Goal: Task Accomplishment & Management: Manage account settings

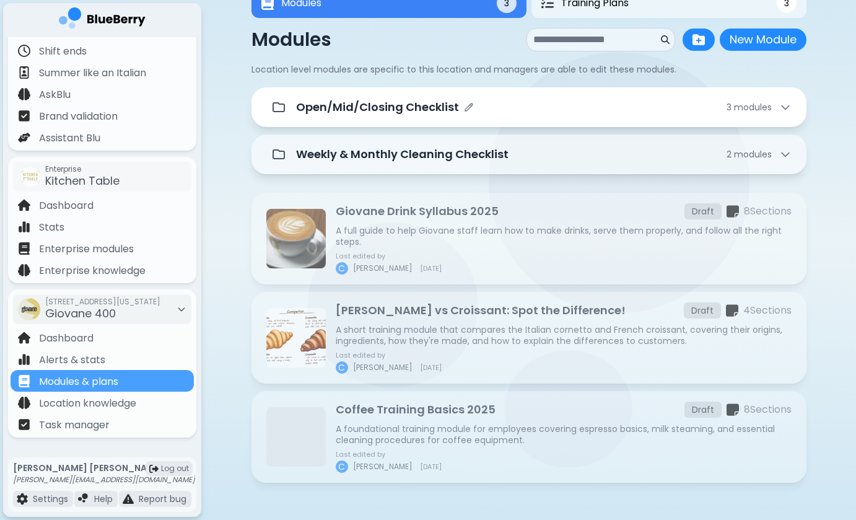
scroll to position [42, 0]
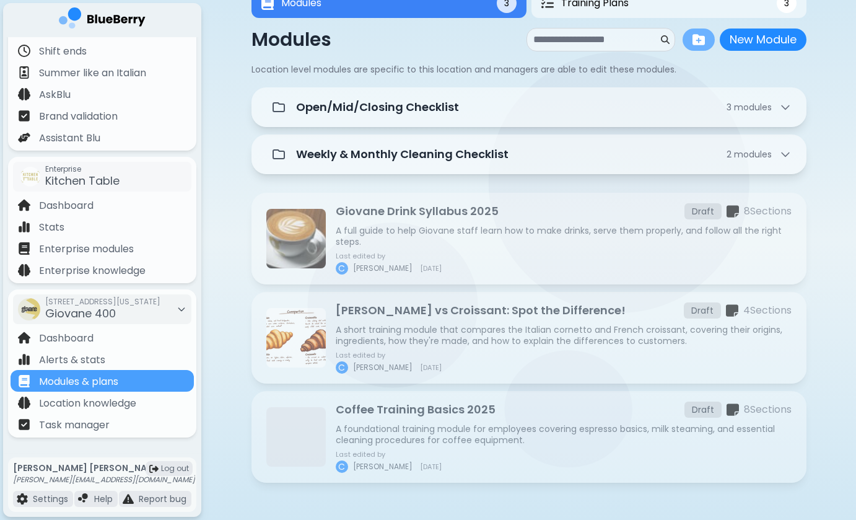
click at [706, 42] on button at bounding box center [699, 40] width 32 height 22
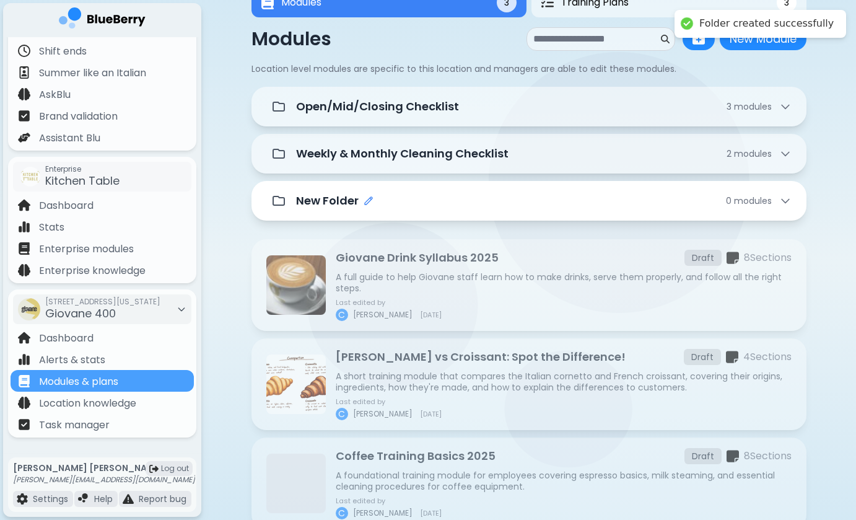
click at [372, 198] on icon "Edit folder name" at bounding box center [369, 201] width 10 height 10
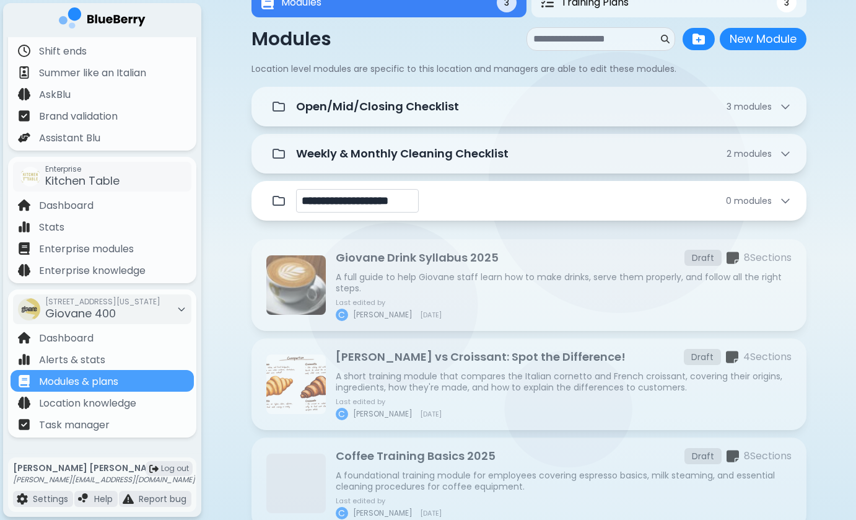
type input "**********"
click at [519, 243] on div "Giovane Drink Syllabus 2025 Draft 8 Section s A full guide to help Giovane staf…" at bounding box center [529, 285] width 555 height 92
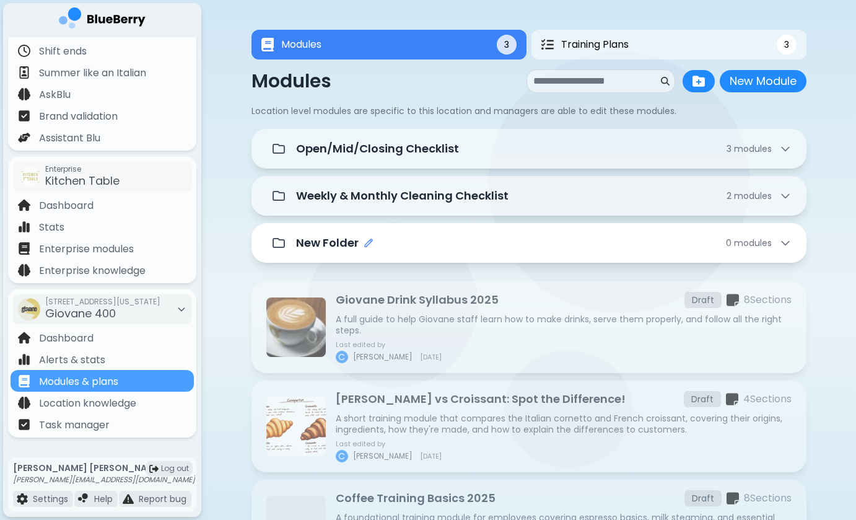
click at [368, 241] on icon "Edit folder name" at bounding box center [369, 243] width 10 height 10
type input "*"
type input "**********"
click at [475, 272] on div "**********" at bounding box center [529, 350] width 555 height 442
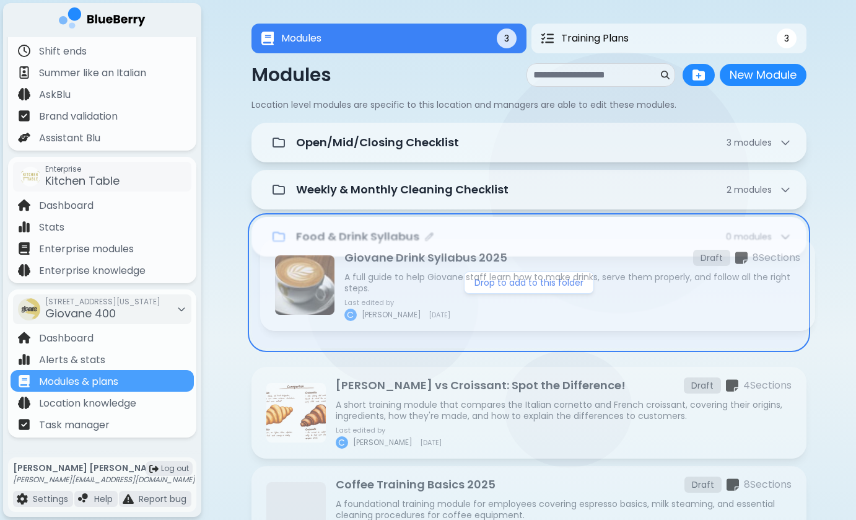
drag, startPoint x: 408, startPoint y: 307, endPoint x: 417, endPoint y: 266, distance: 41.8
click at [417, 266] on div "Open/Mid/Closing Checklist 3 module s Weekly & Monthly Cleaning Checklist 2 mod…" at bounding box center [529, 390] width 555 height 534
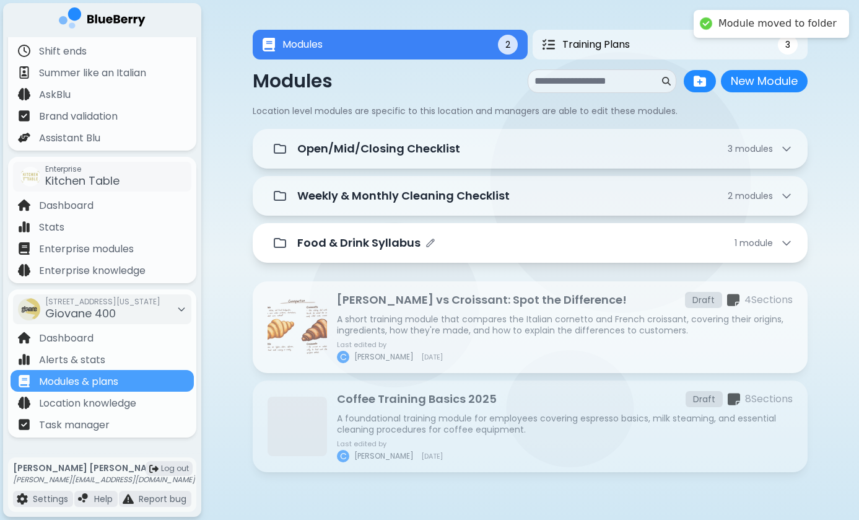
scroll to position [0, 0]
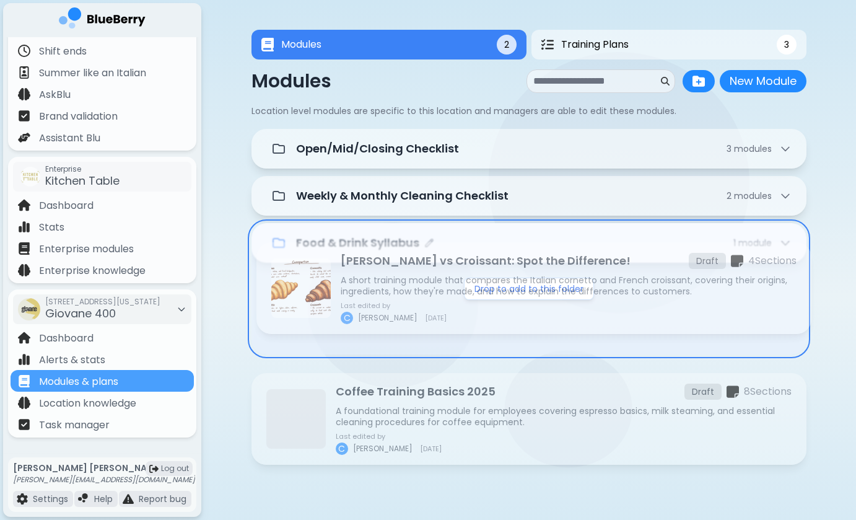
drag, startPoint x: 419, startPoint y: 321, endPoint x: 423, endPoint y: 278, distance: 43.5
click at [423, 278] on div "Open/Mid/Closing Checklist 3 module s Weekly & Monthly Cleaning Checklist 2 mod…" at bounding box center [529, 346] width 555 height 435
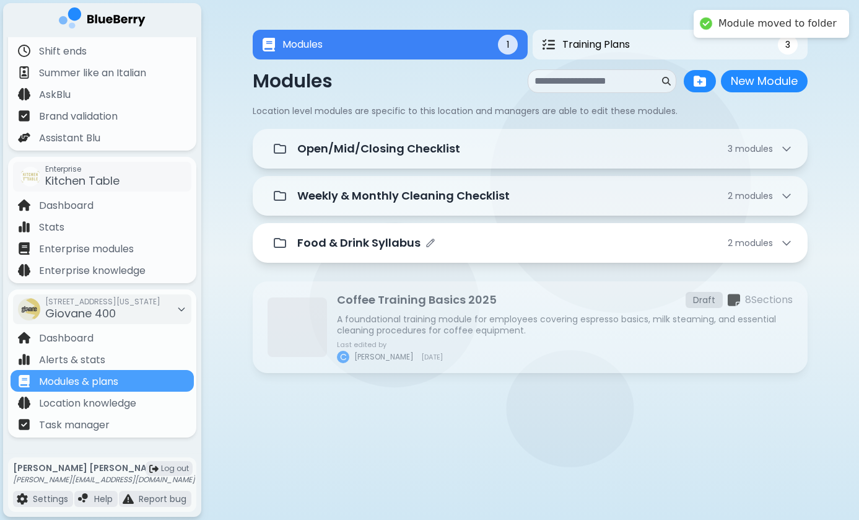
click at [411, 416] on main "Modules 1 Training Plans 3 Modules 1 3 Modules New Module New Module Location l…" at bounding box center [429, 260] width 859 height 520
click at [715, 40] on button "Training Plans 3" at bounding box center [670, 45] width 275 height 30
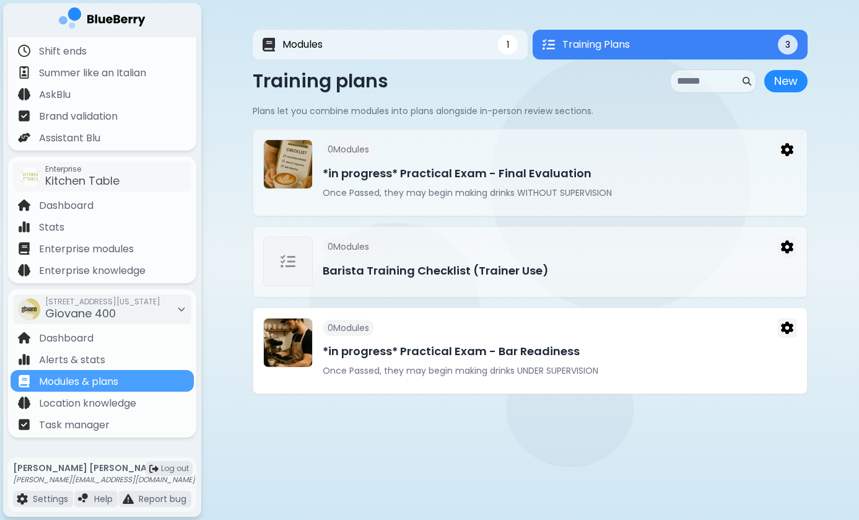
click at [520, 356] on h3 "*in progress* Practical Exam - Bar Readiness" at bounding box center [560, 351] width 475 height 17
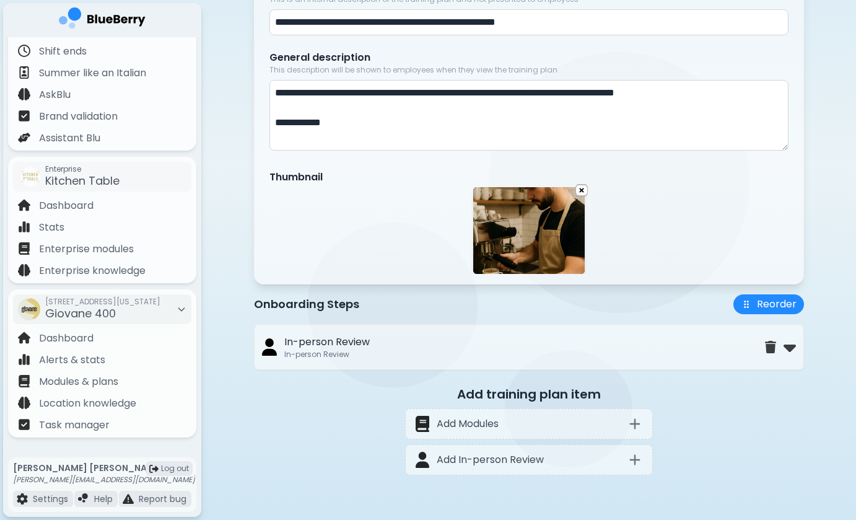
scroll to position [193, 0]
click at [592, 428] on div "Add Modules" at bounding box center [529, 423] width 248 height 31
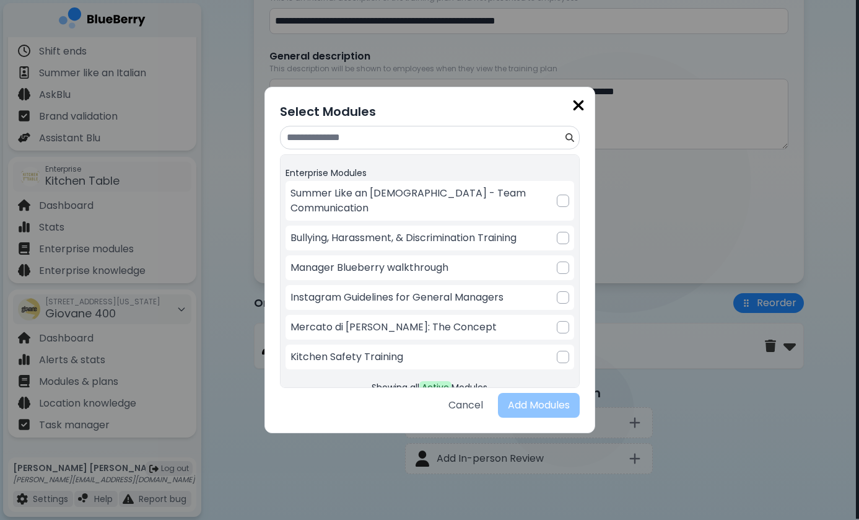
scroll to position [0, 0]
click at [577, 100] on img at bounding box center [578, 105] width 12 height 17
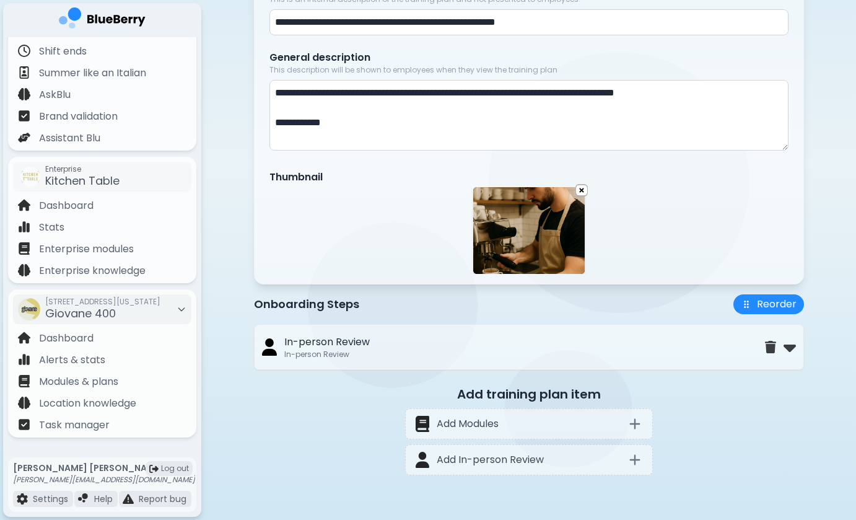
scroll to position [193, 0]
click at [97, 380] on p "Modules & plans" at bounding box center [78, 381] width 79 height 15
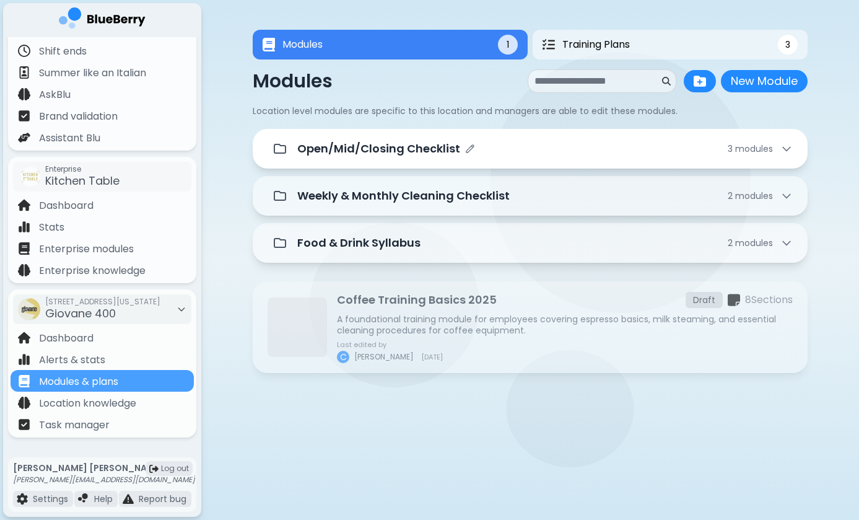
click at [515, 149] on div "Open/Mid/Closing Checklist 3 module s" at bounding box center [545, 148] width 496 height 17
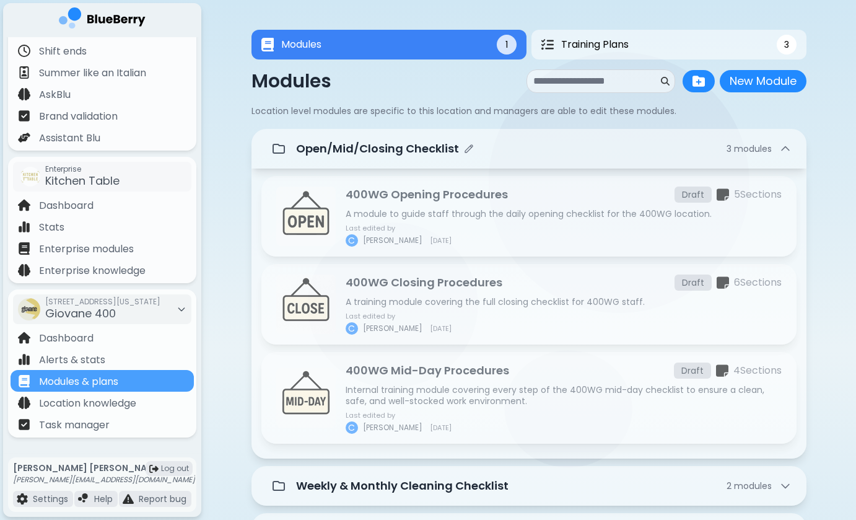
click at [513, 153] on div "Open/Mid/Closing Checklist 3 module s" at bounding box center [544, 148] width 496 height 17
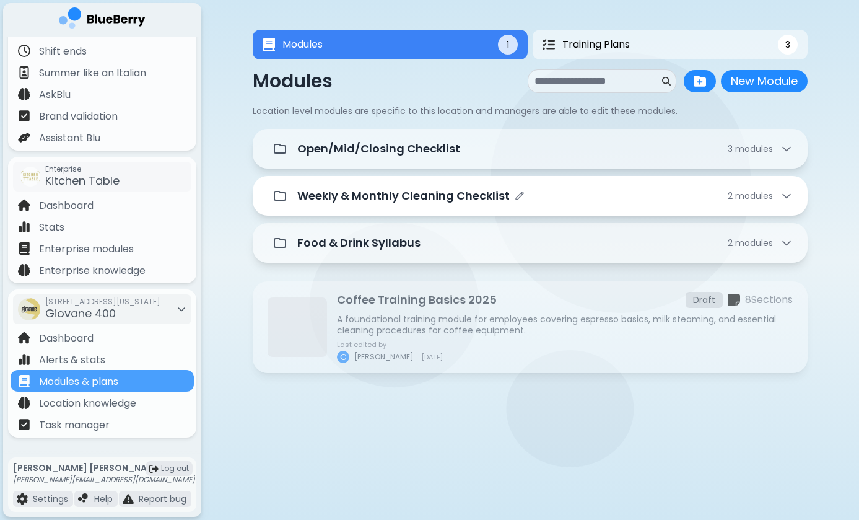
click at [498, 188] on p "Weekly & Monthly Cleaning Checklist" at bounding box center [403, 195] width 213 height 17
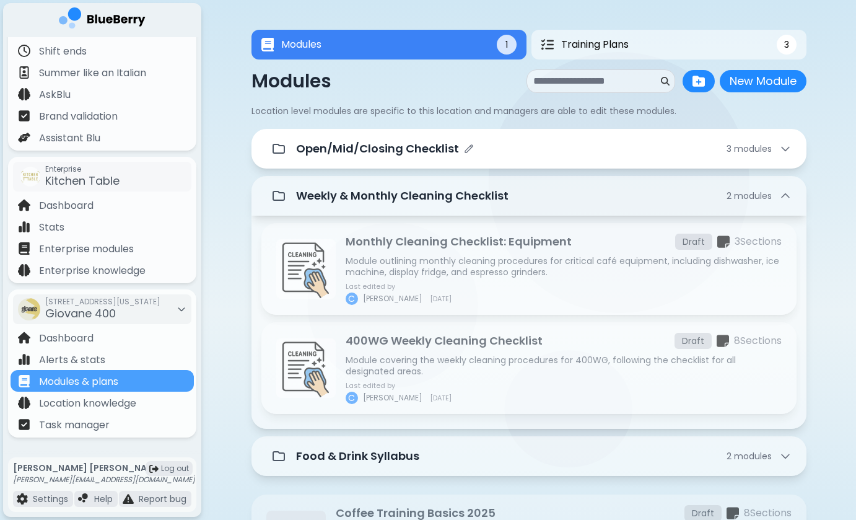
click at [471, 155] on div "Open/Mid/Closing Checklist" at bounding box center [385, 148] width 178 height 17
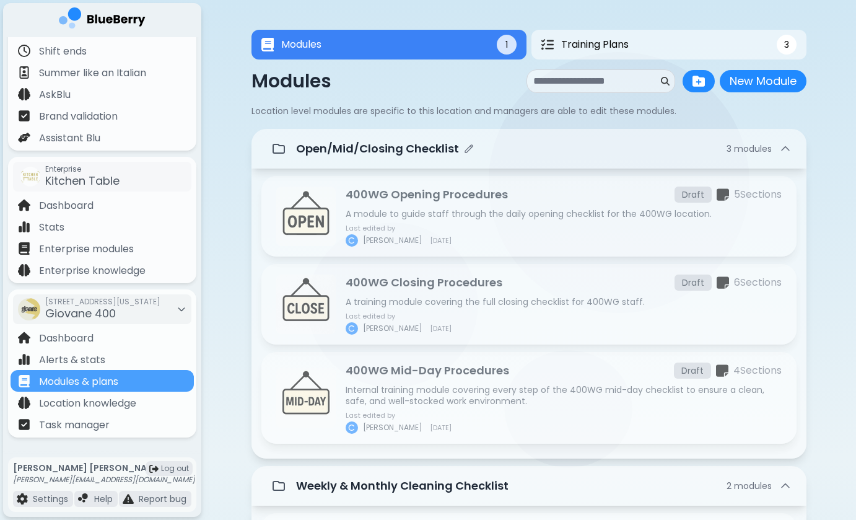
click at [428, 157] on p "Open/Mid/Closing Checklist" at bounding box center [377, 148] width 163 height 17
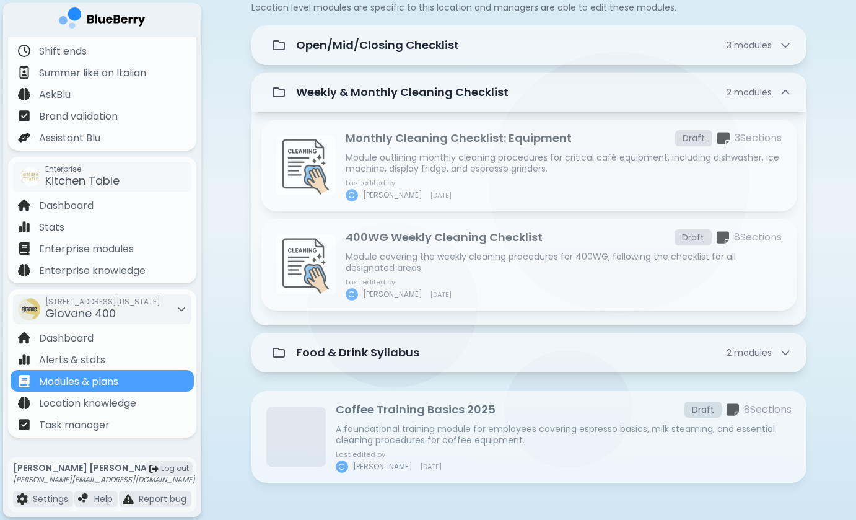
click at [418, 434] on p "A foundational training module for employees covering espresso basics, milk ste…" at bounding box center [564, 434] width 456 height 22
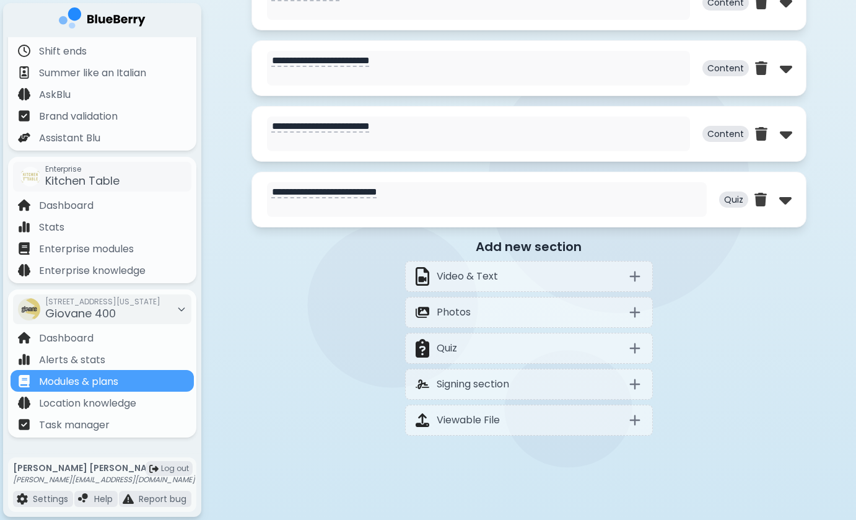
scroll to position [946, 0]
click at [782, 207] on img at bounding box center [785, 200] width 12 height 20
select select "**"
select select "*"
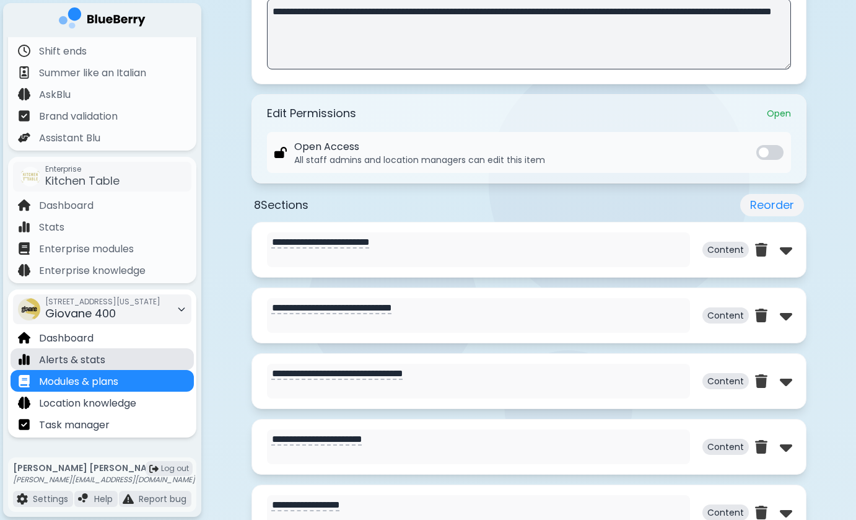
scroll to position [391, 0]
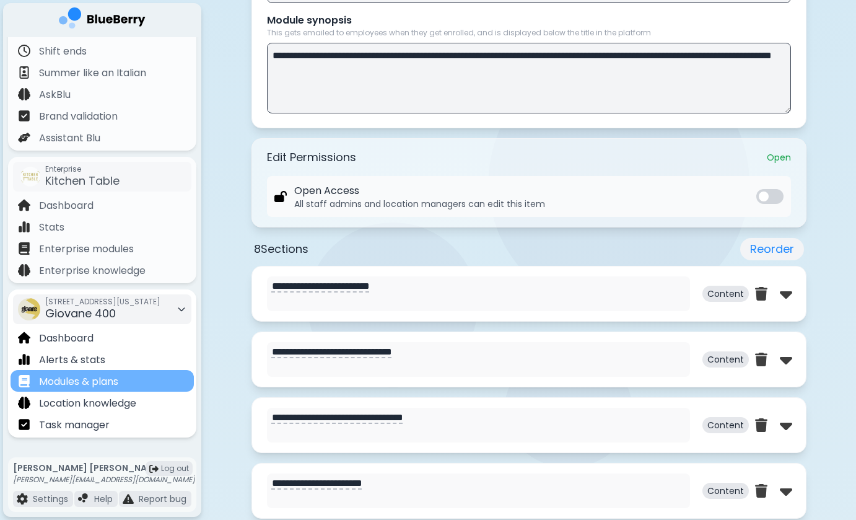
click at [114, 385] on p "Modules & plans" at bounding box center [78, 381] width 79 height 15
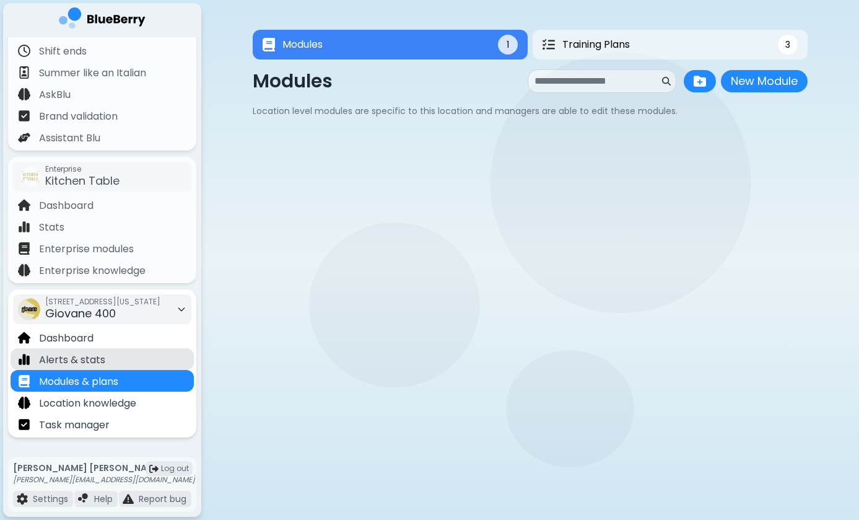
click at [131, 362] on div "Alerts & stats" at bounding box center [102, 359] width 183 height 22
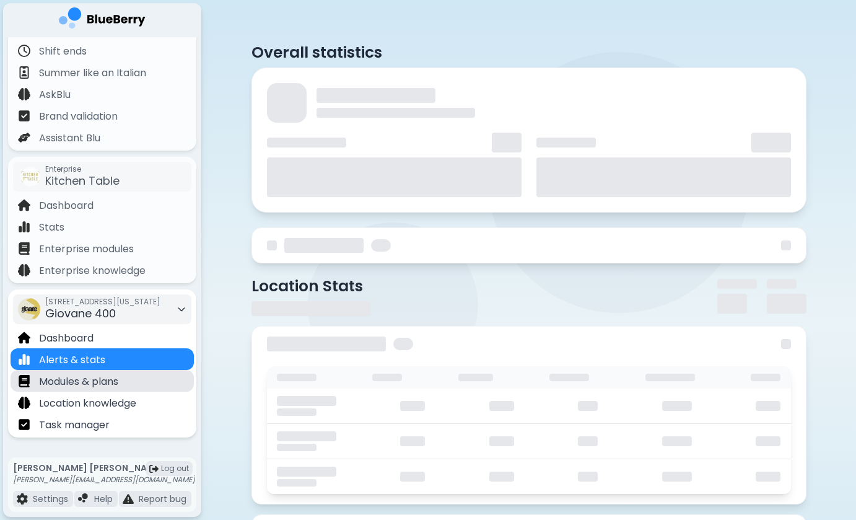
click at [131, 376] on div "Modules & plans" at bounding box center [102, 381] width 183 height 22
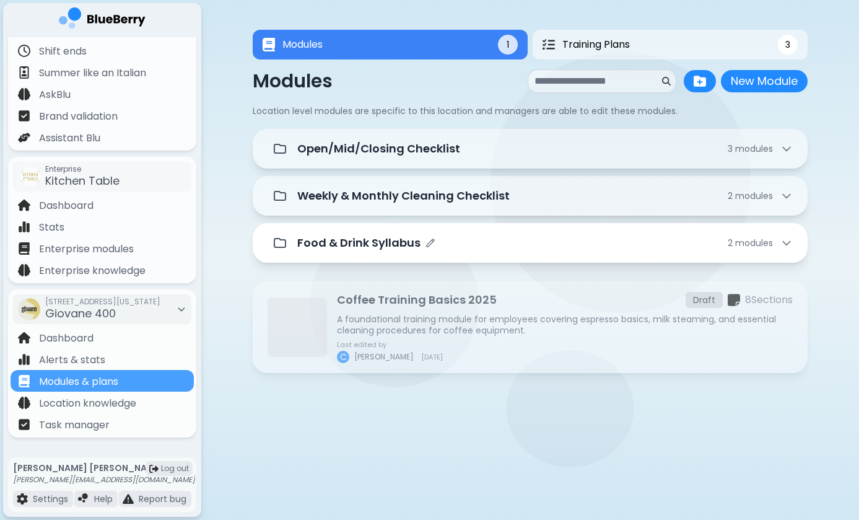
click at [380, 247] on p "Food & Drink Syllabus" at bounding box center [358, 242] width 123 height 17
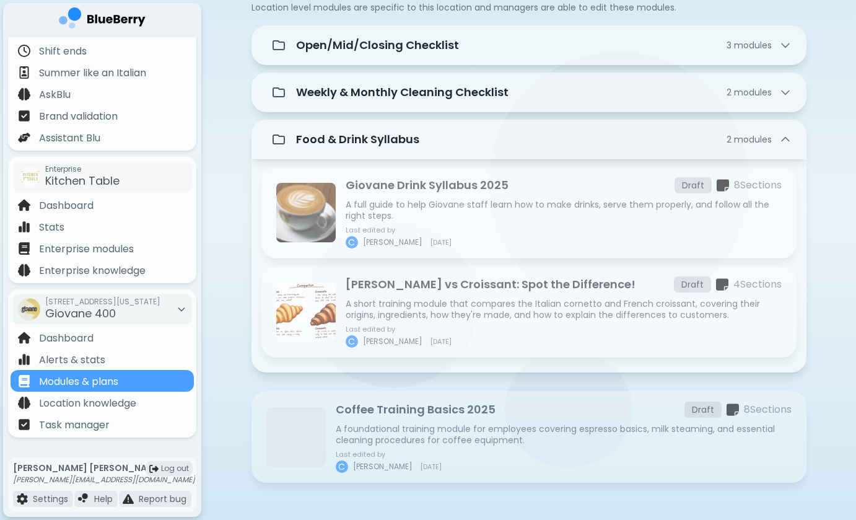
scroll to position [104, 0]
click at [422, 211] on p "A full guide to help Giovane staff learn how to make drinks, serve them properl…" at bounding box center [564, 210] width 436 height 22
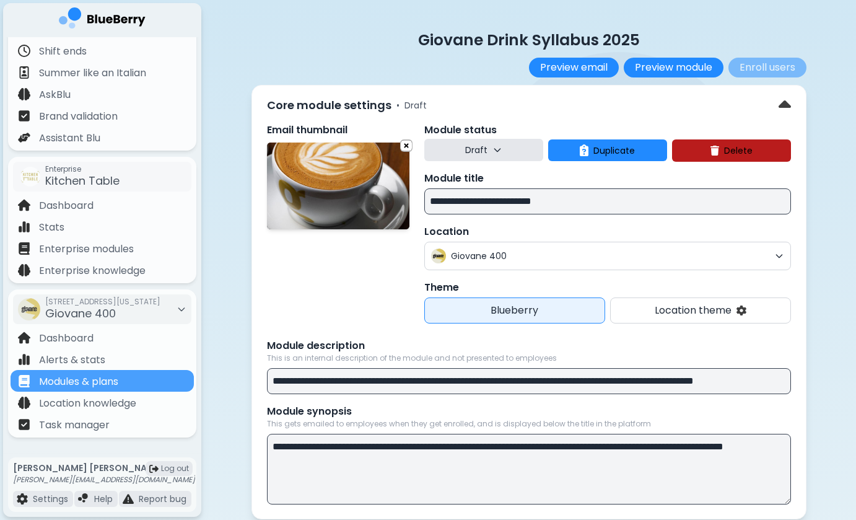
scroll to position [346, 0]
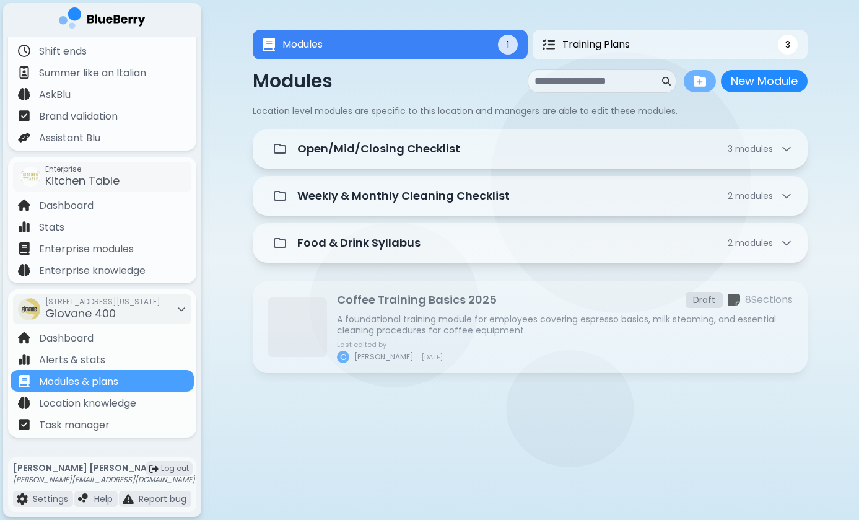
click at [698, 78] on img at bounding box center [700, 81] width 12 height 12
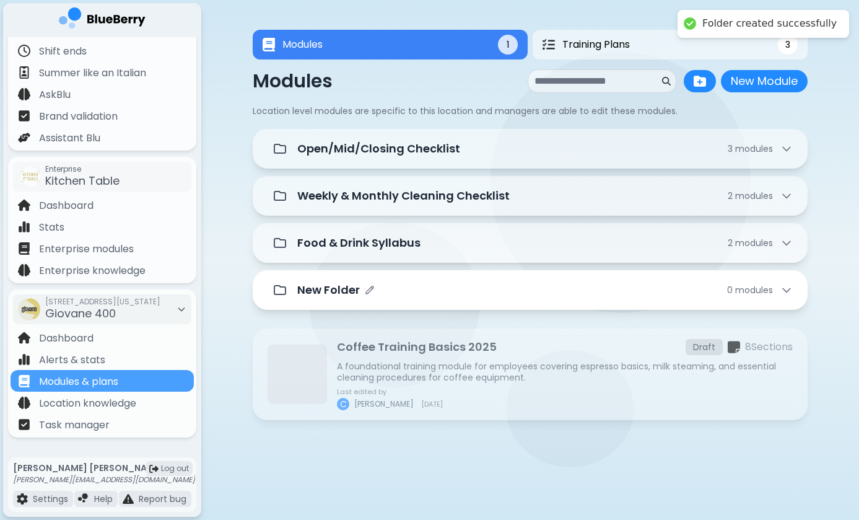
click at [758, 290] on span "module s" at bounding box center [754, 290] width 38 height 12
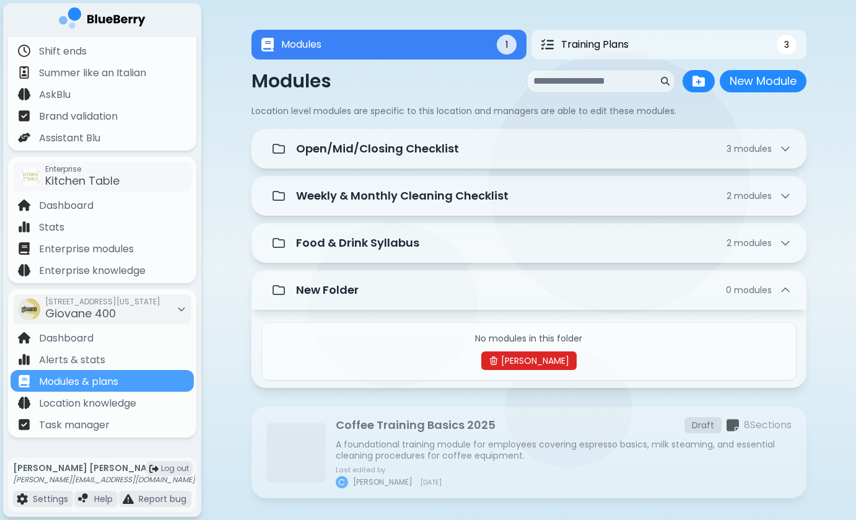
click at [506, 363] on button "[PERSON_NAME]" at bounding box center [528, 360] width 95 height 19
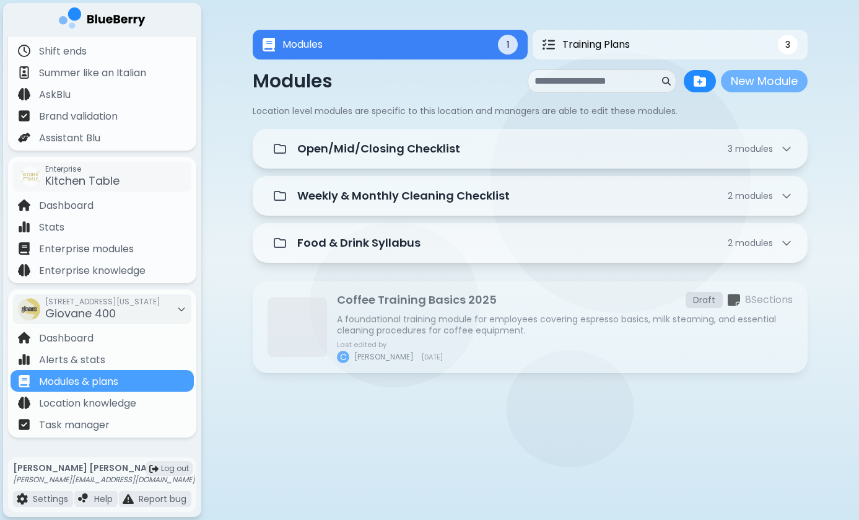
click at [766, 77] on button "New Module" at bounding box center [764, 81] width 87 height 22
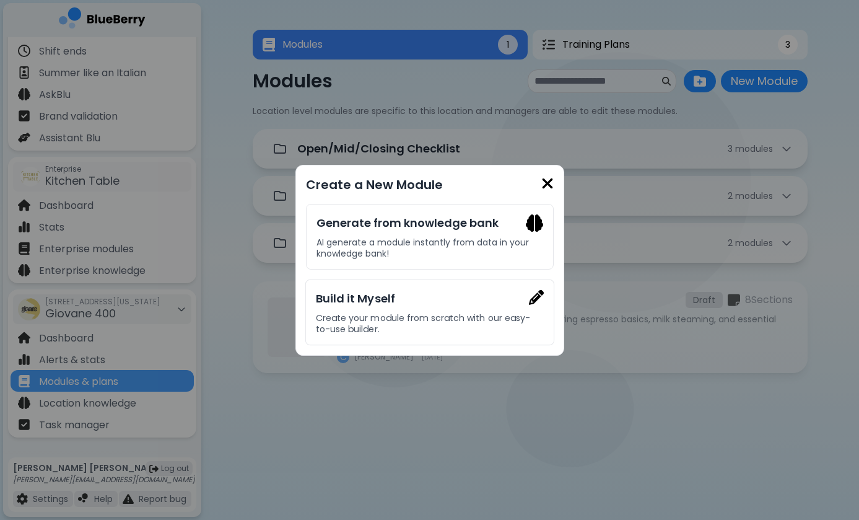
click at [547, 181] on img at bounding box center [548, 183] width 12 height 17
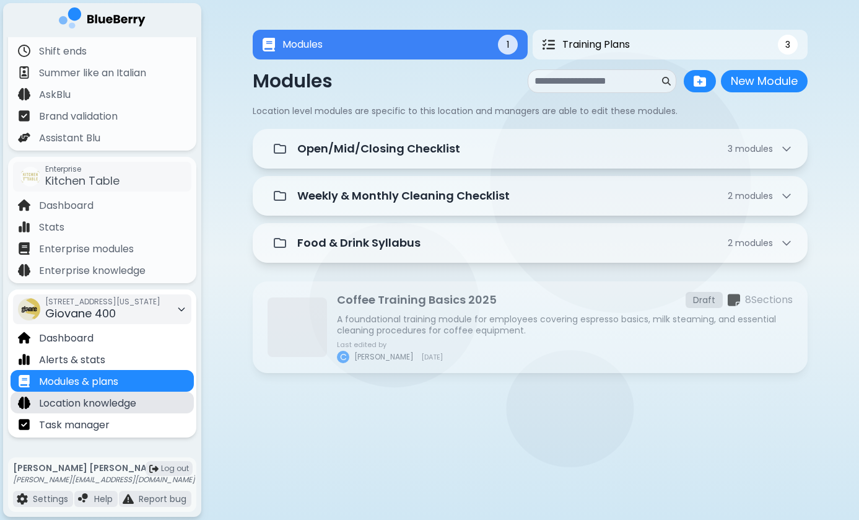
click at [71, 410] on p "Location knowledge" at bounding box center [87, 403] width 97 height 15
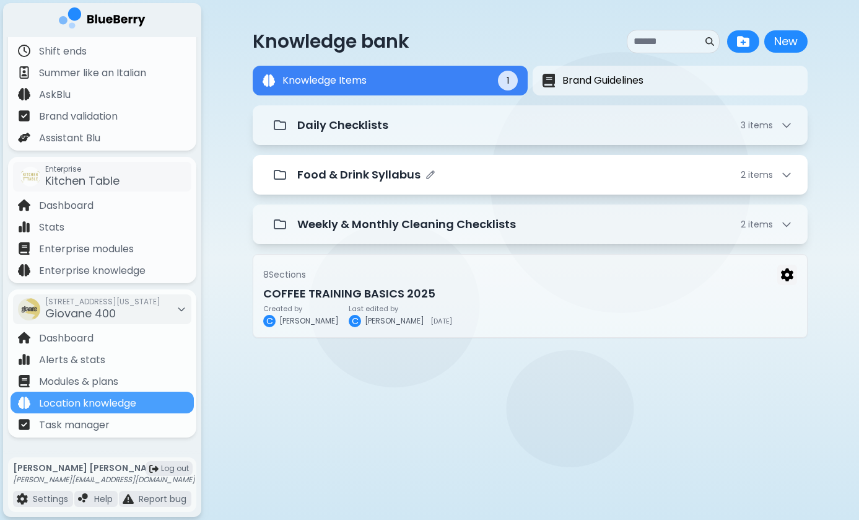
click at [473, 177] on div "Food & Drink Syllabus 2 item s" at bounding box center [545, 174] width 496 height 17
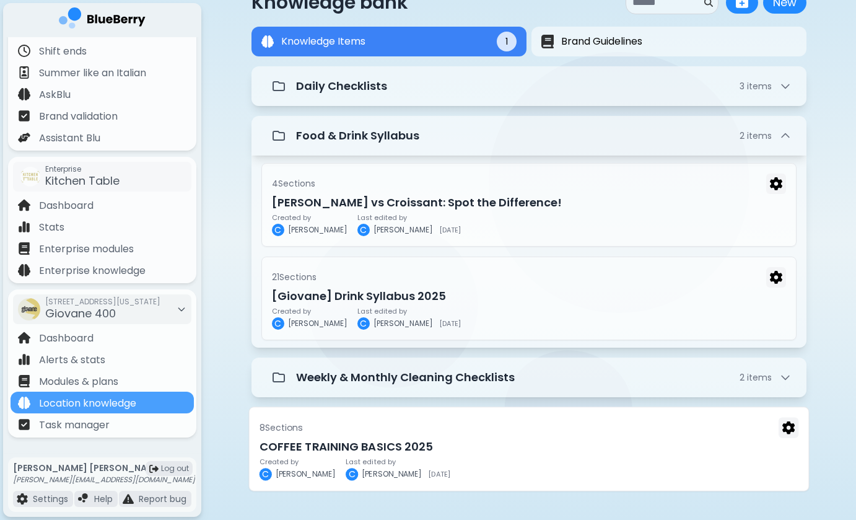
scroll to position [40, 0]
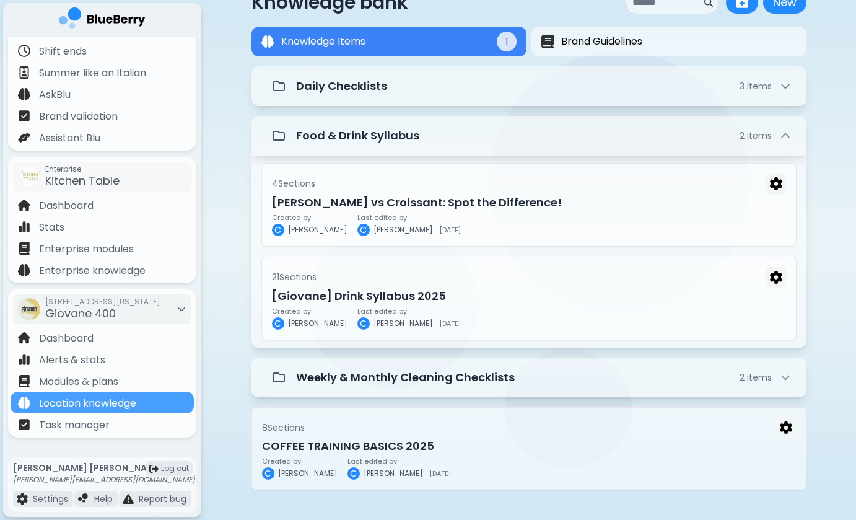
click at [430, 498] on div "Knowledge bank New New Knowledge Items 1 Brand Guidelines Knowledge Items 1 Dai…" at bounding box center [529, 240] width 555 height 559
click at [785, 5] on button "New" at bounding box center [784, 2] width 43 height 22
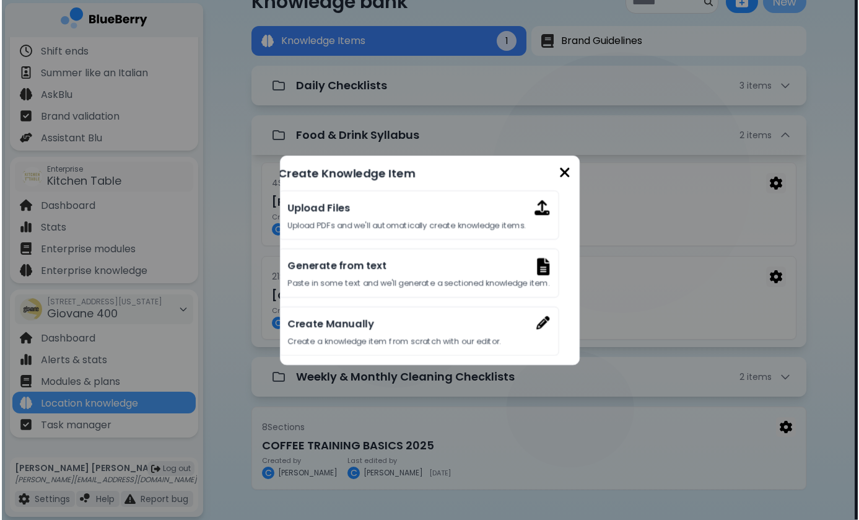
scroll to position [0, 0]
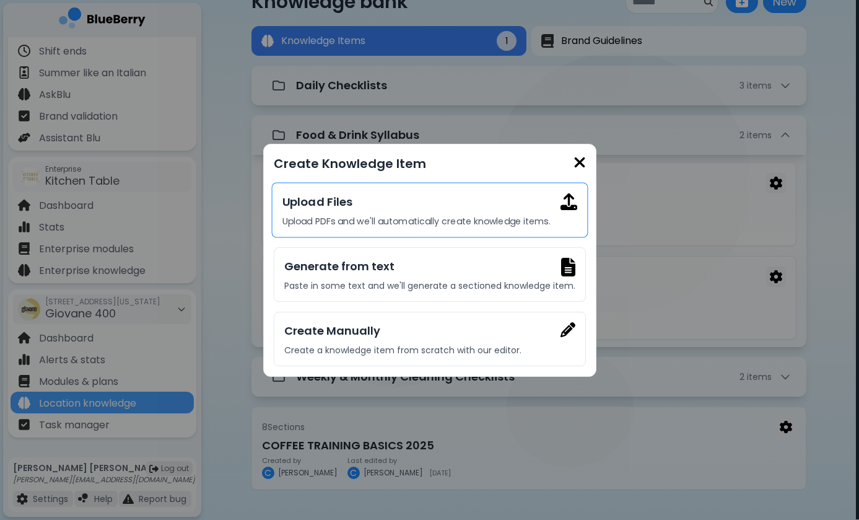
click at [425, 210] on h3 "Upload Files" at bounding box center [429, 201] width 295 height 17
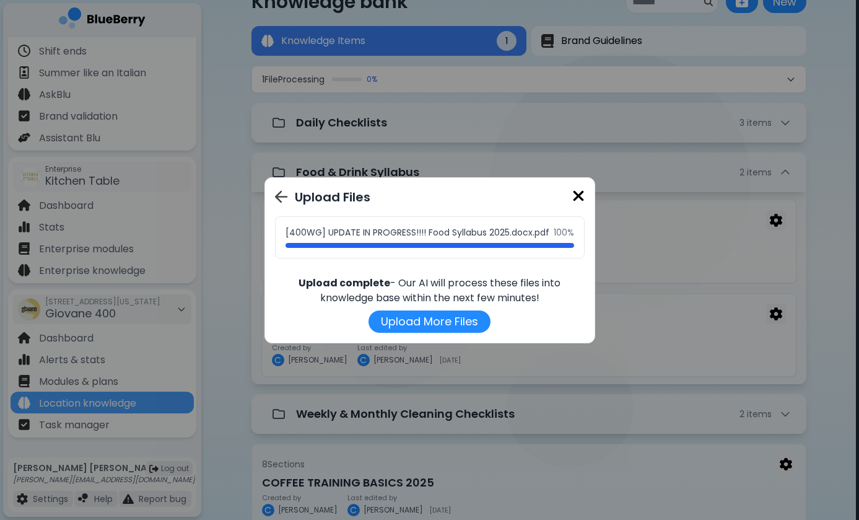
click at [579, 191] on img at bounding box center [578, 196] width 12 height 17
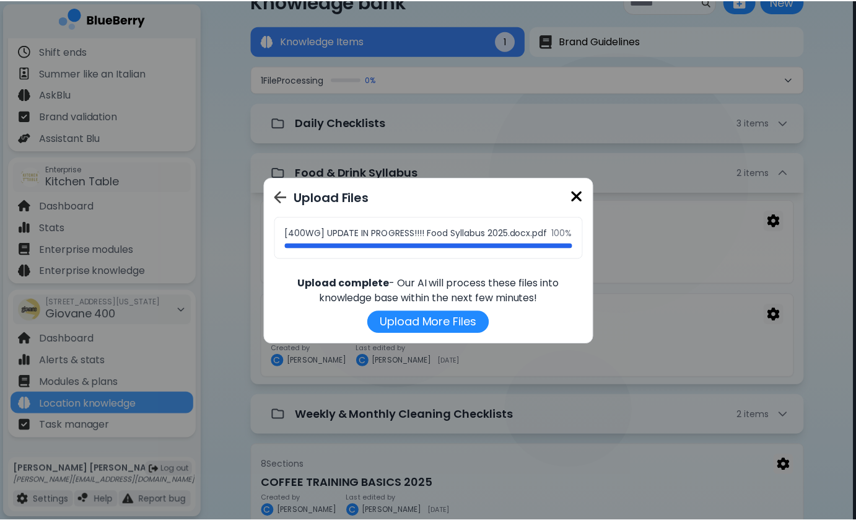
scroll to position [40, 0]
